Goal: Contribute content: Contribute content

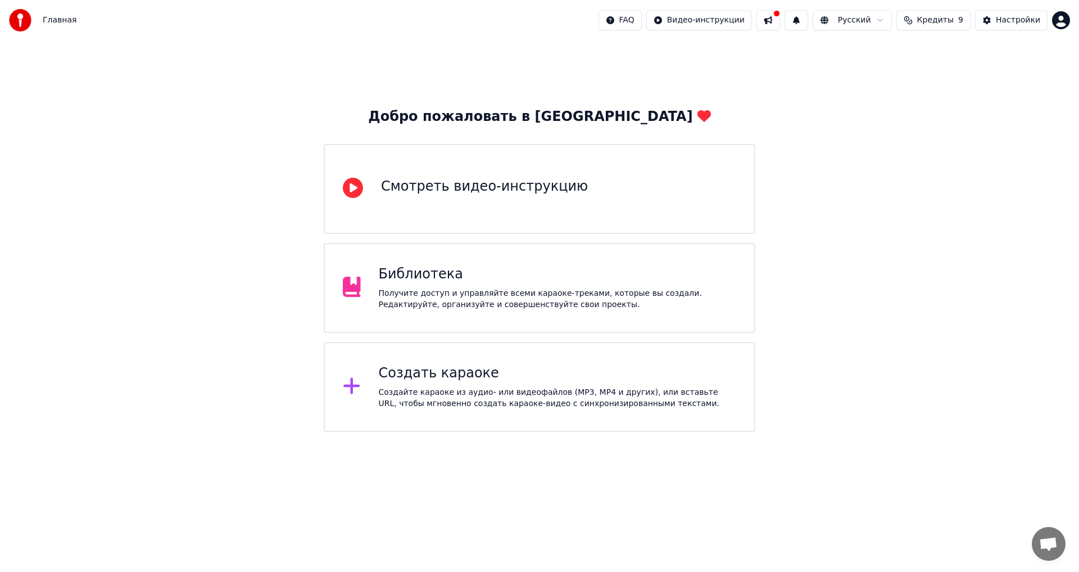
click at [465, 260] on div "Библиотека Получите доступ и управляйте всеми караоке-треками, которые вы созда…" at bounding box center [540, 288] width 432 height 90
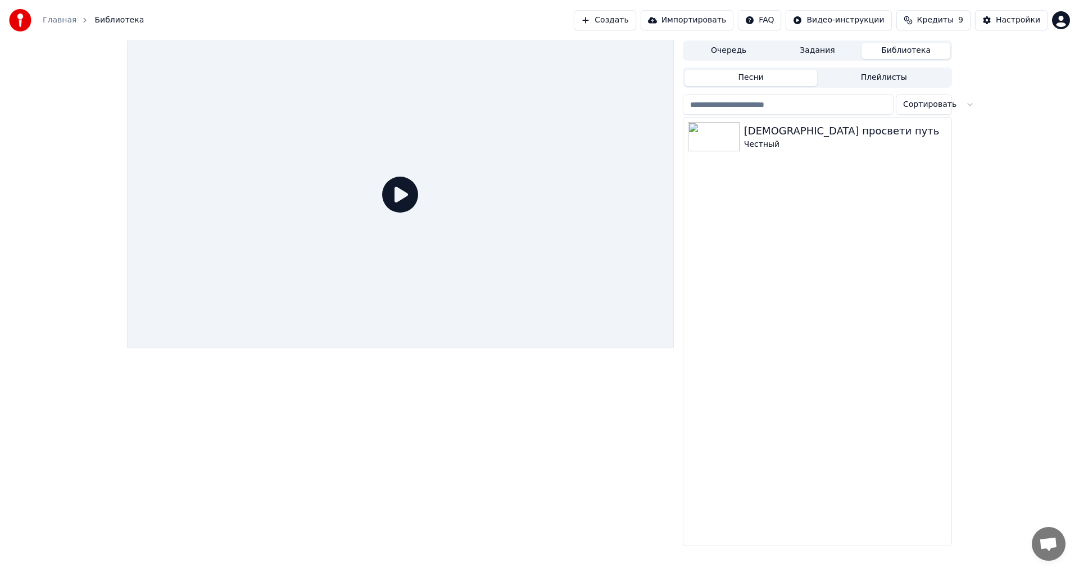
click at [390, 193] on icon at bounding box center [400, 195] width 36 height 36
click at [735, 148] on img at bounding box center [714, 136] width 52 height 29
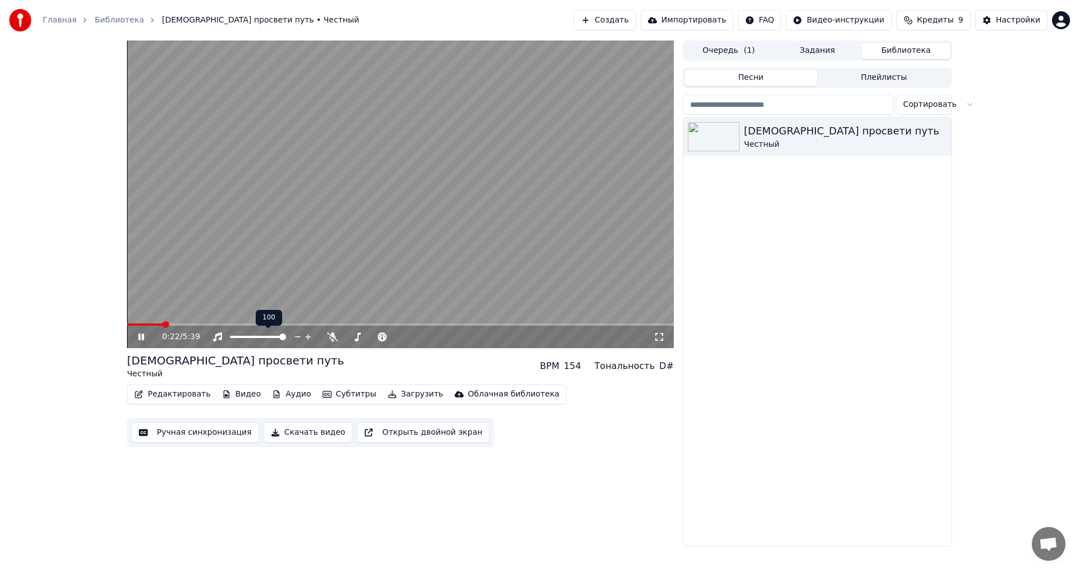
click at [286, 337] on span at bounding box center [258, 337] width 56 height 2
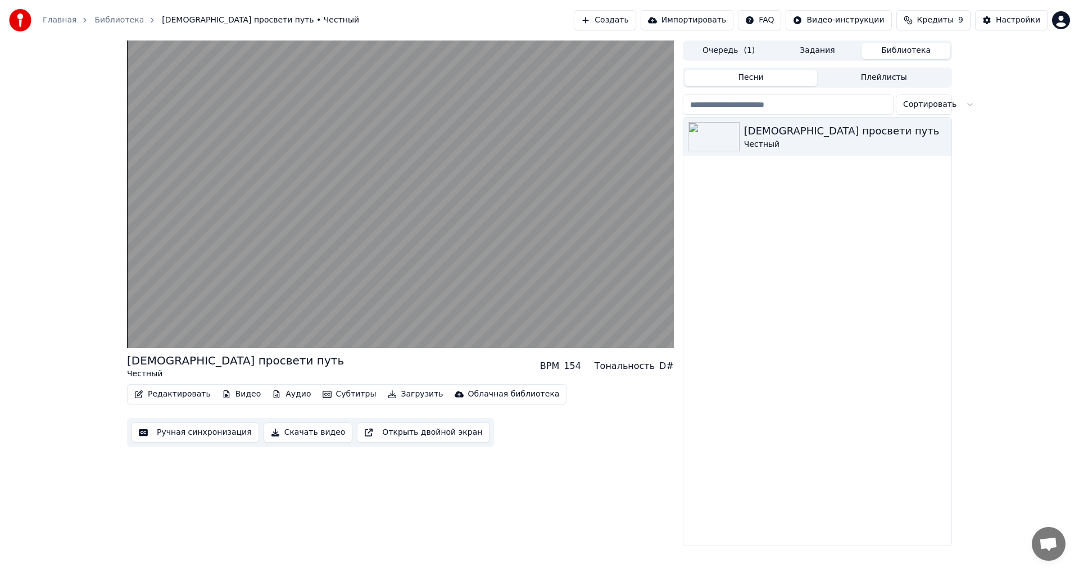
click at [970, 550] on div "Главная Библиотека Боже просвети путь • Честный Создать Импортировать FAQ Видео…" at bounding box center [539, 286] width 1079 height 572
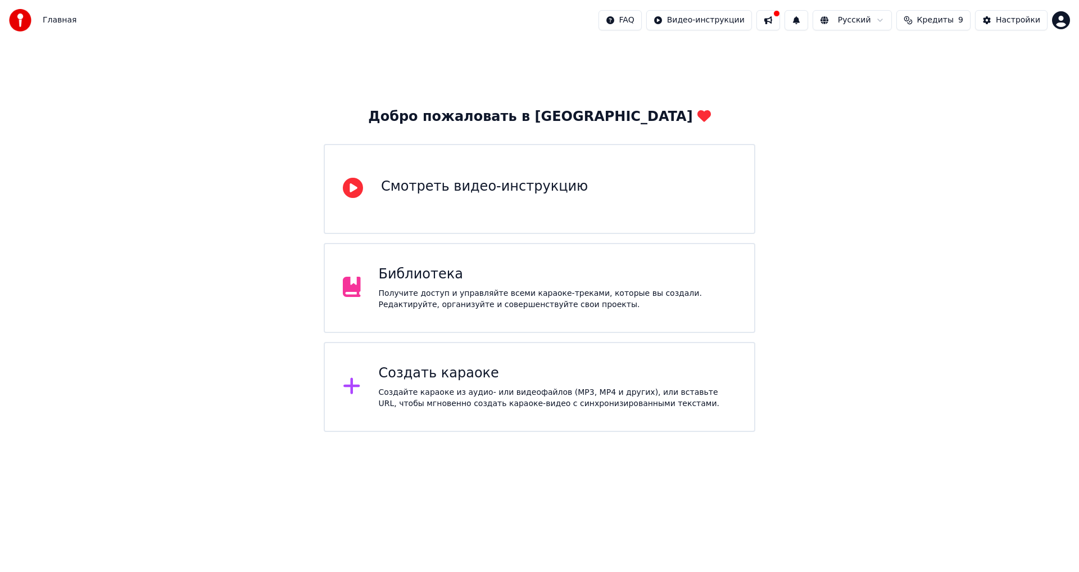
click at [652, 276] on div "Библиотека" at bounding box center [558, 274] width 358 height 18
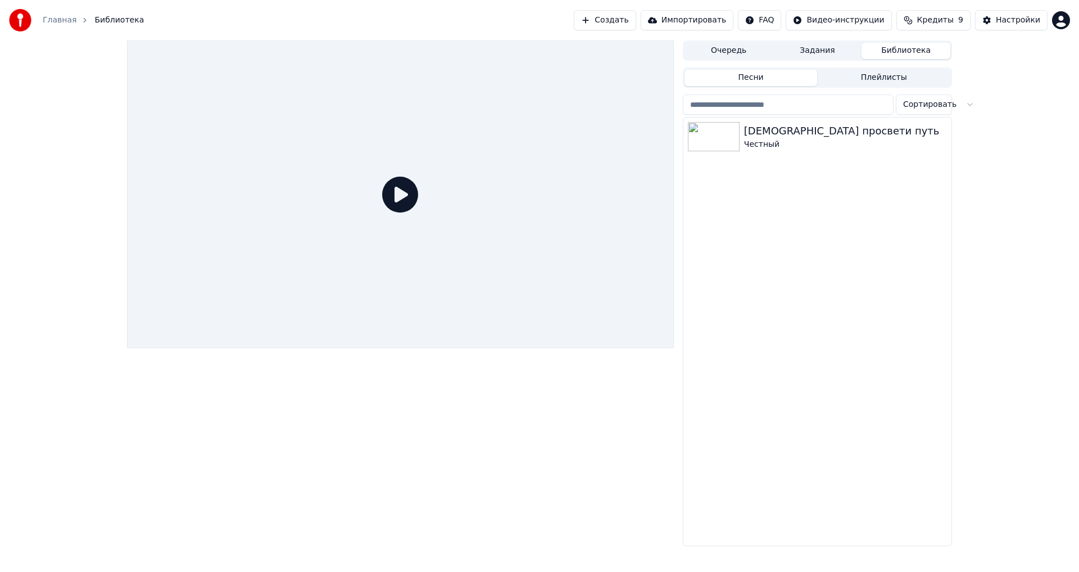
click at [389, 192] on icon at bounding box center [400, 195] width 36 height 36
click at [715, 140] on img at bounding box center [714, 136] width 52 height 29
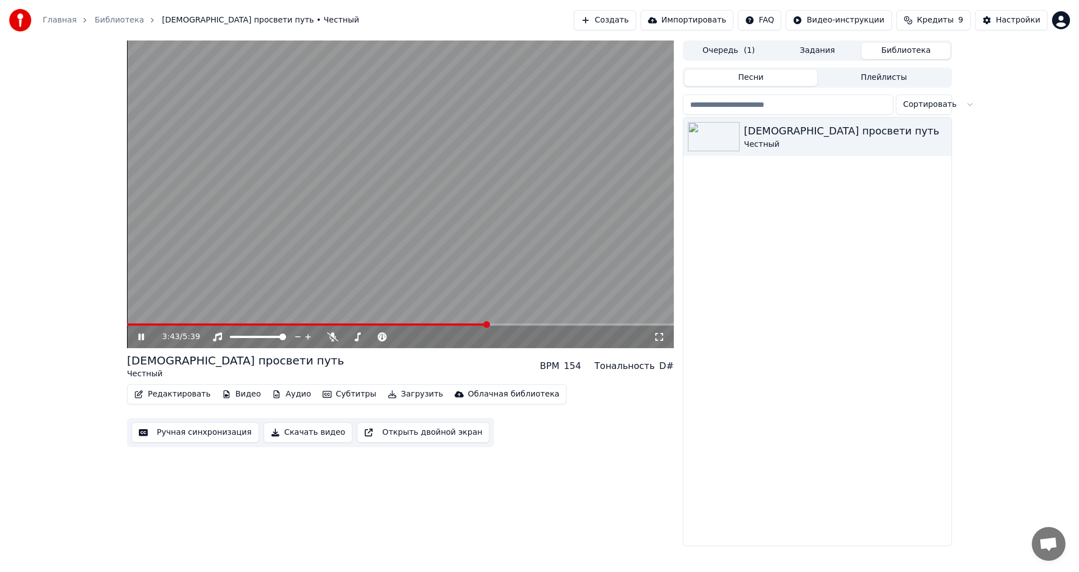
click at [458, 162] on video at bounding box center [400, 193] width 547 height 307
click at [608, 21] on button "Создать" at bounding box center [605, 20] width 62 height 20
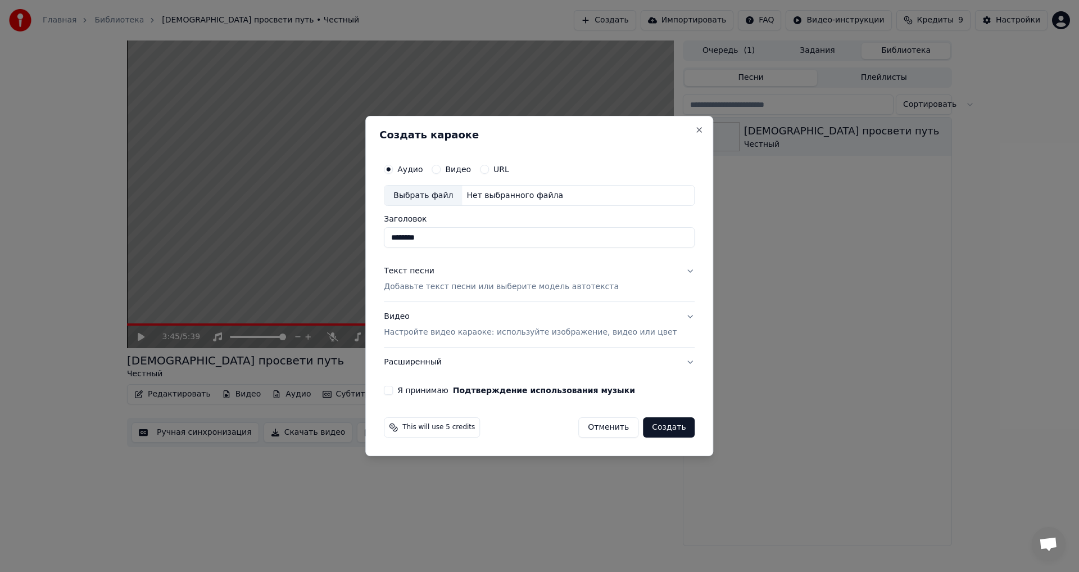
type input "********"
click at [460, 288] on p "Добавьте текст песни или выберите модель автотекста" at bounding box center [501, 287] width 235 height 11
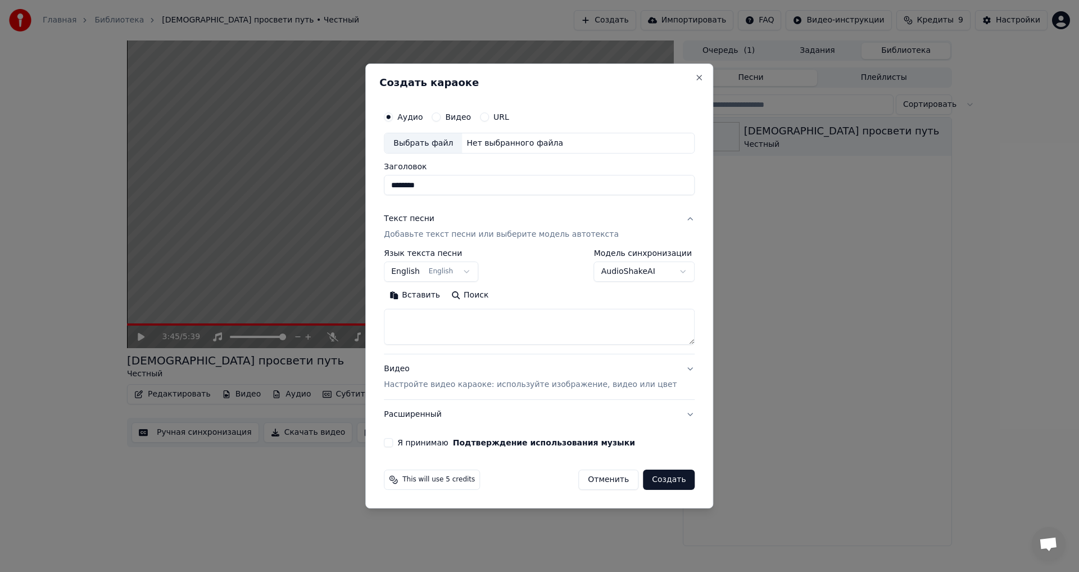
click at [448, 319] on textarea at bounding box center [539, 327] width 311 height 36
type textarea "**********"
click at [494, 144] on div "Нет выбранного файла" at bounding box center [515, 143] width 106 height 11
type input "**********"
click at [663, 482] on button "Создать" at bounding box center [669, 479] width 52 height 20
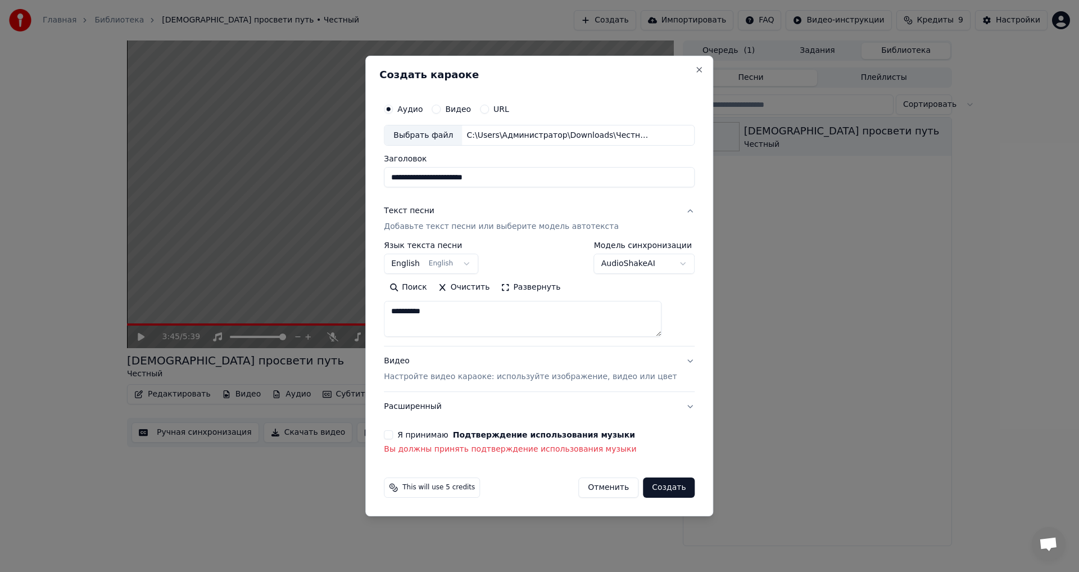
click at [415, 435] on label "Я принимаю Подтверждение использования музыки" at bounding box center [516, 435] width 238 height 8
click at [393, 435] on button "Я принимаю Подтверждение использования музыки" at bounding box center [388, 434] width 9 height 9
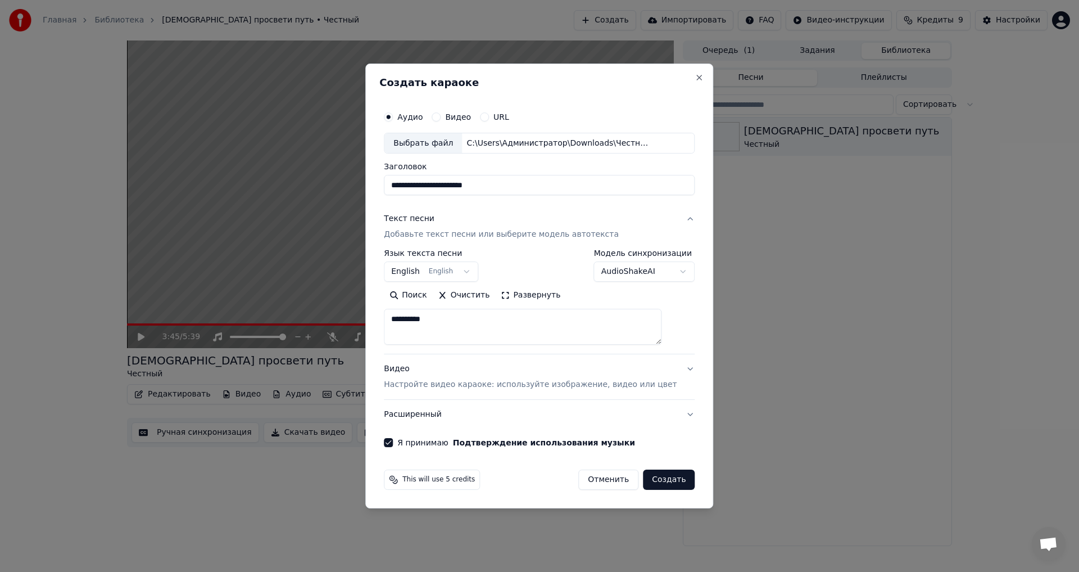
click at [658, 479] on button "Создать" at bounding box center [669, 479] width 52 height 20
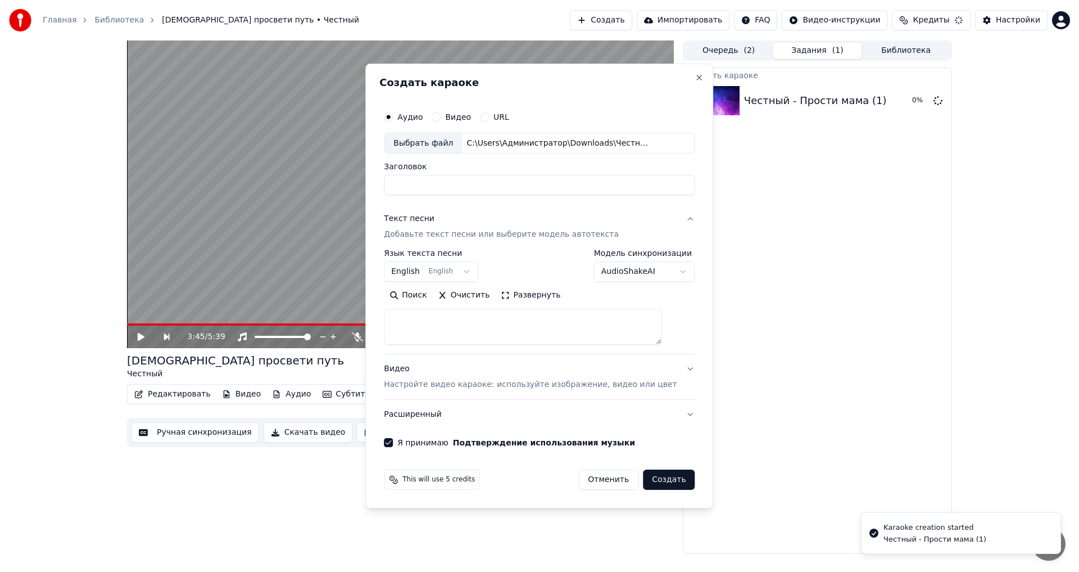
select select
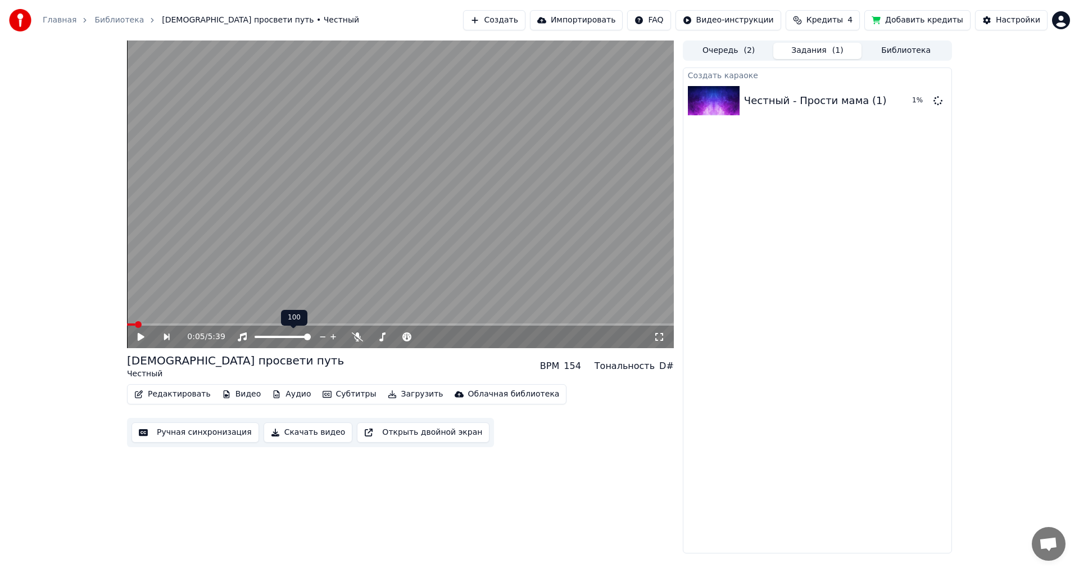
click at [135, 325] on span at bounding box center [131, 324] width 8 height 2
click at [141, 341] on icon at bounding box center [149, 336] width 26 height 9
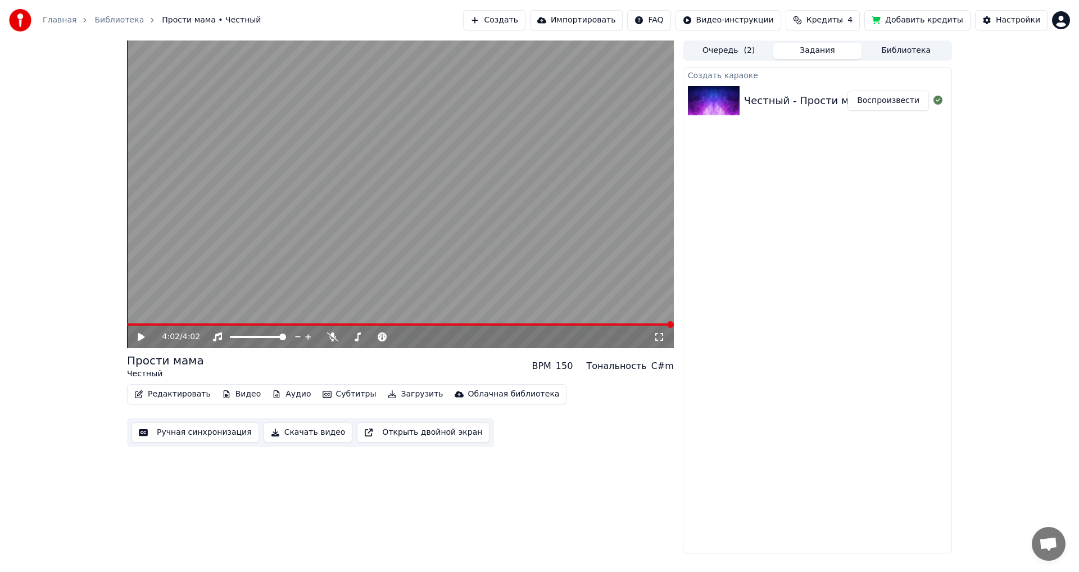
click at [128, 324] on span at bounding box center [400, 324] width 547 height 2
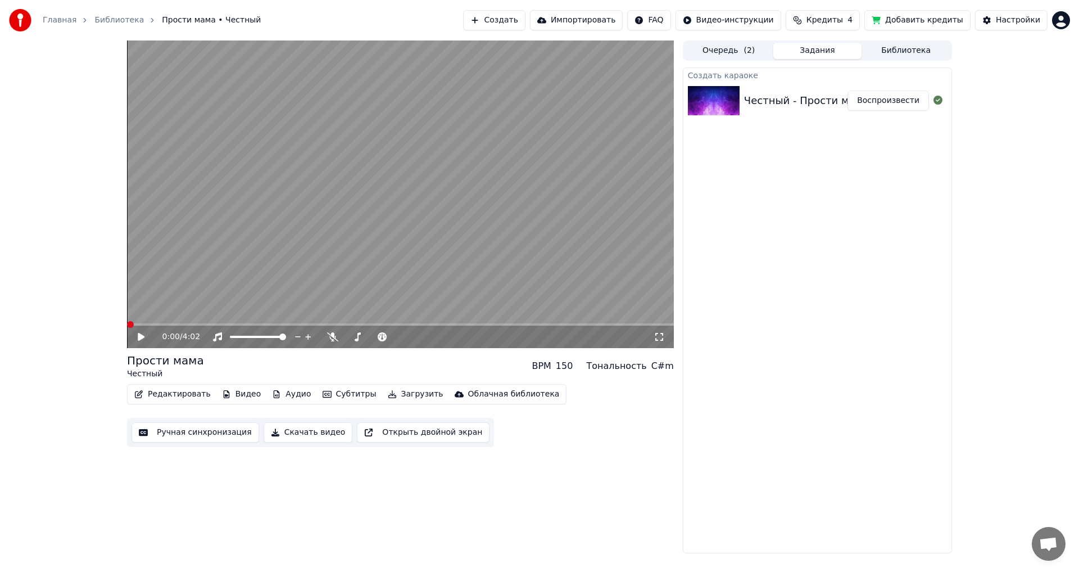
click at [141, 337] on icon at bounding box center [141, 337] width 7 height 8
click at [388, 221] on video at bounding box center [400, 193] width 547 height 307
